Goal: Information Seeking & Learning: Check status

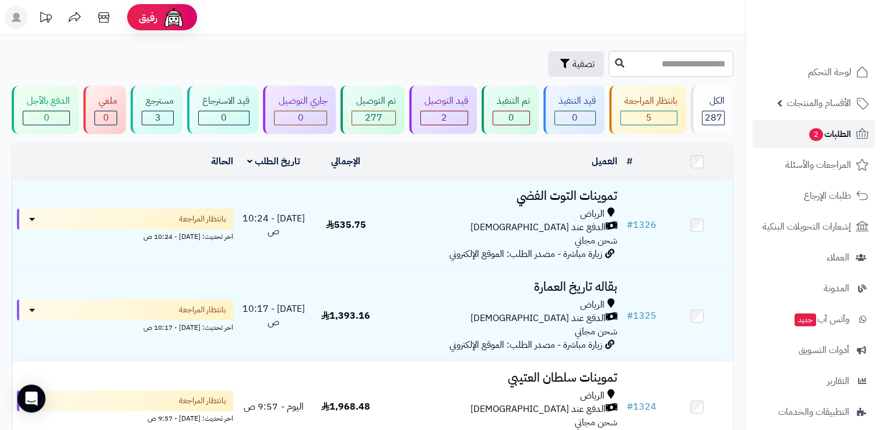
click at [782, 140] on link "الطلبات 2" at bounding box center [813, 134] width 122 height 28
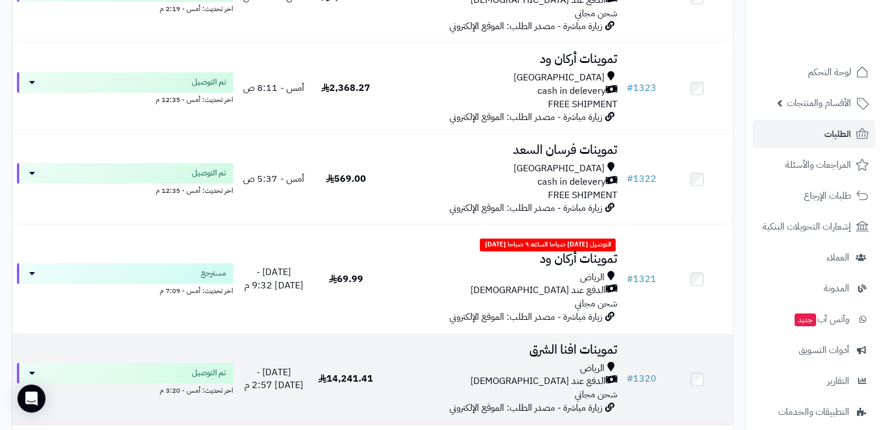
scroll to position [1632, 0]
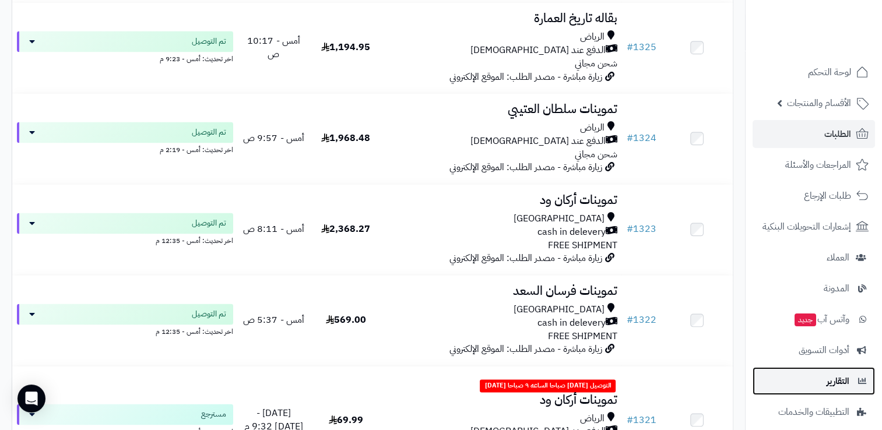
click at [845, 386] on span "التقارير" at bounding box center [837, 381] width 23 height 16
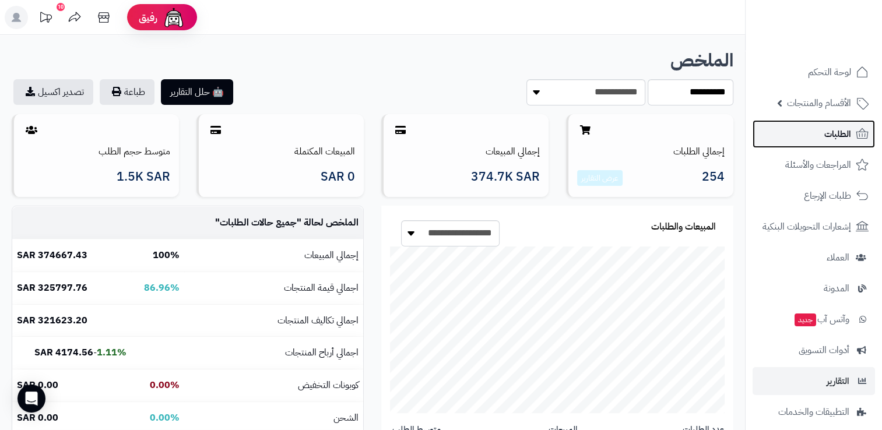
click at [830, 131] on span "الطلبات" at bounding box center [837, 134] width 27 height 16
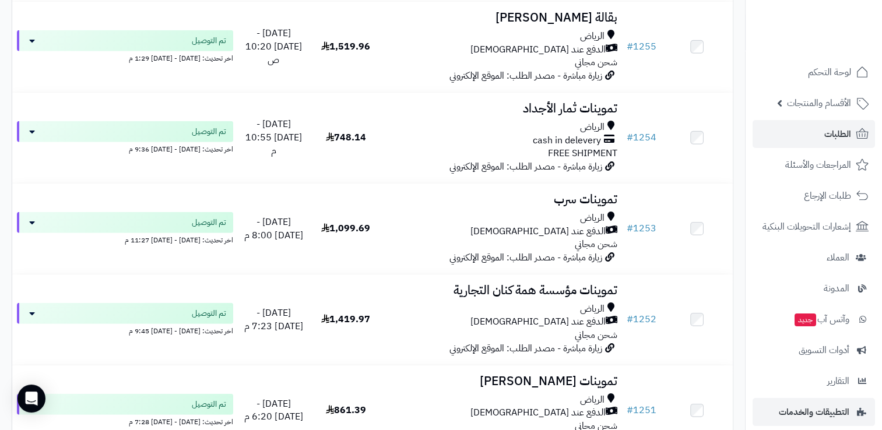
scroll to position [7808, 0]
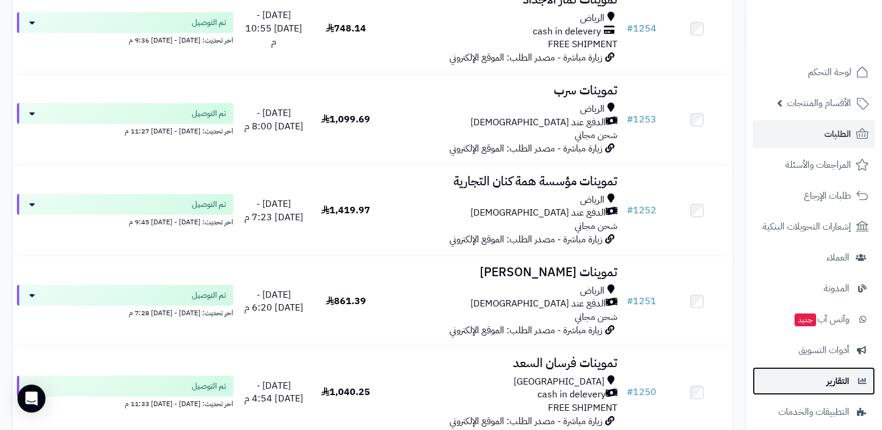
click at [837, 390] on link "التقارير" at bounding box center [813, 381] width 122 height 28
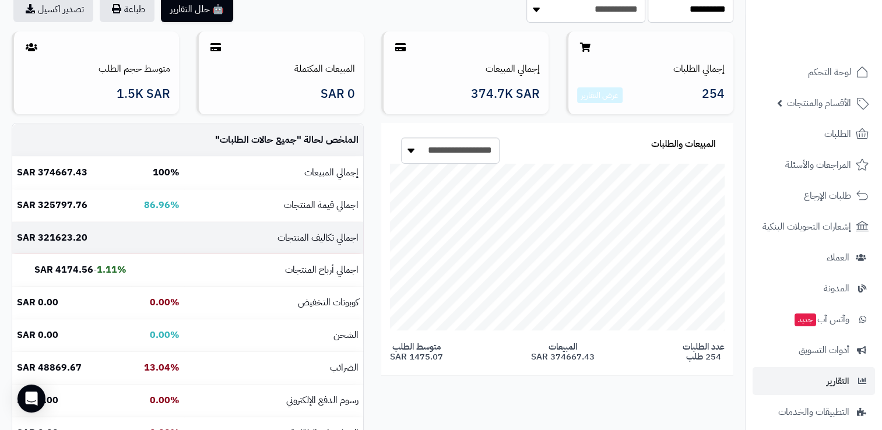
scroll to position [117, 0]
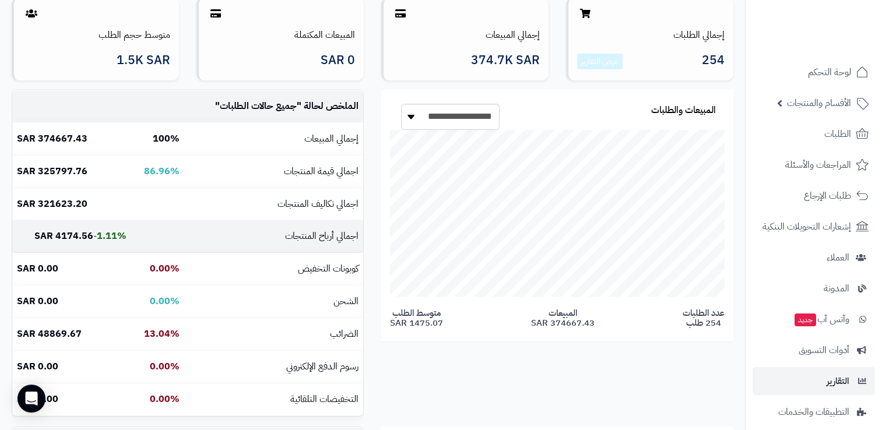
click at [107, 243] on b "1.11%" at bounding box center [112, 236] width 30 height 14
click at [107, 239] on b "1.11%" at bounding box center [112, 236] width 30 height 14
click at [110, 237] on b "1.11%" at bounding box center [112, 236] width 30 height 14
click at [77, 243] on b "4174.56 SAR" at bounding box center [63, 236] width 59 height 14
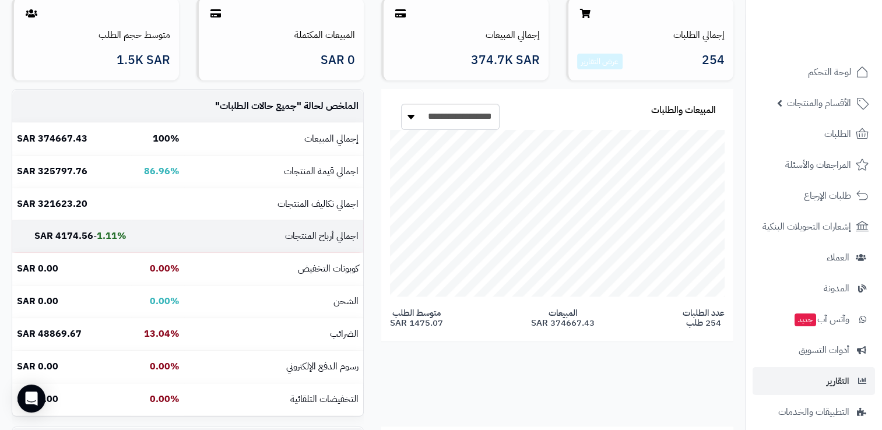
click at [322, 237] on td "اجمالي أرباح المنتجات" at bounding box center [273, 236] width 179 height 32
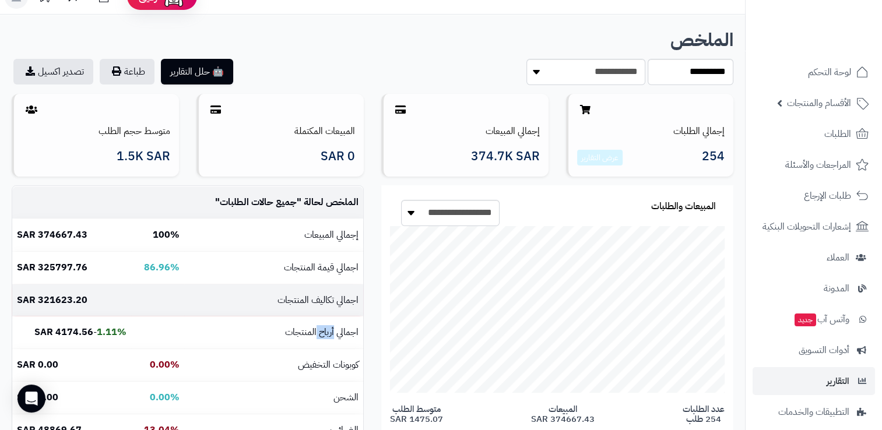
scroll to position [0, 0]
